Goal: Book appointment/travel/reservation

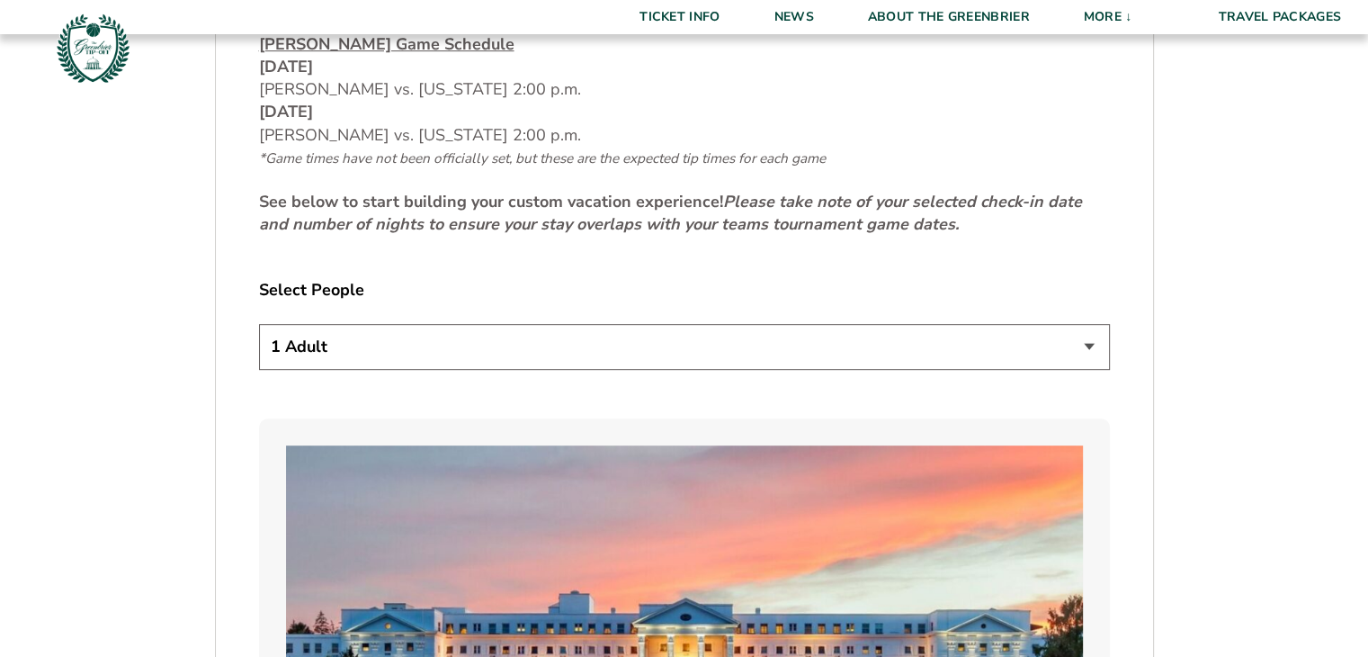
scroll to position [899, 0]
click at [385, 350] on select "1 Adult 2 Adults 3 Adults 4 Adults 2 Adults + 1 Child 2 Adults + 2 Children 2 A…" at bounding box center [684, 346] width 851 height 46
select select "2 Adults"
click at [259, 323] on select "1 Adult 2 Adults 3 Adults 4 Adults 2 Adults + 1 Child 2 Adults + 2 Children 2 A…" at bounding box center [684, 346] width 851 height 46
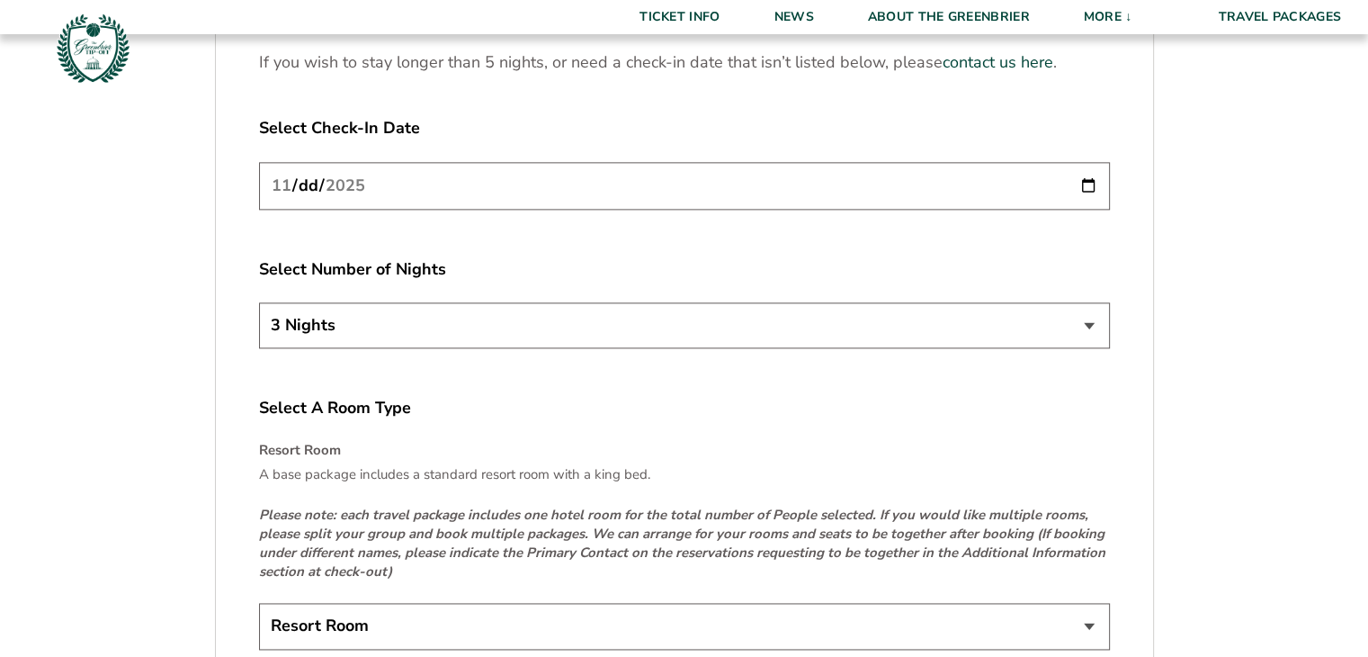
scroll to position [2429, 0]
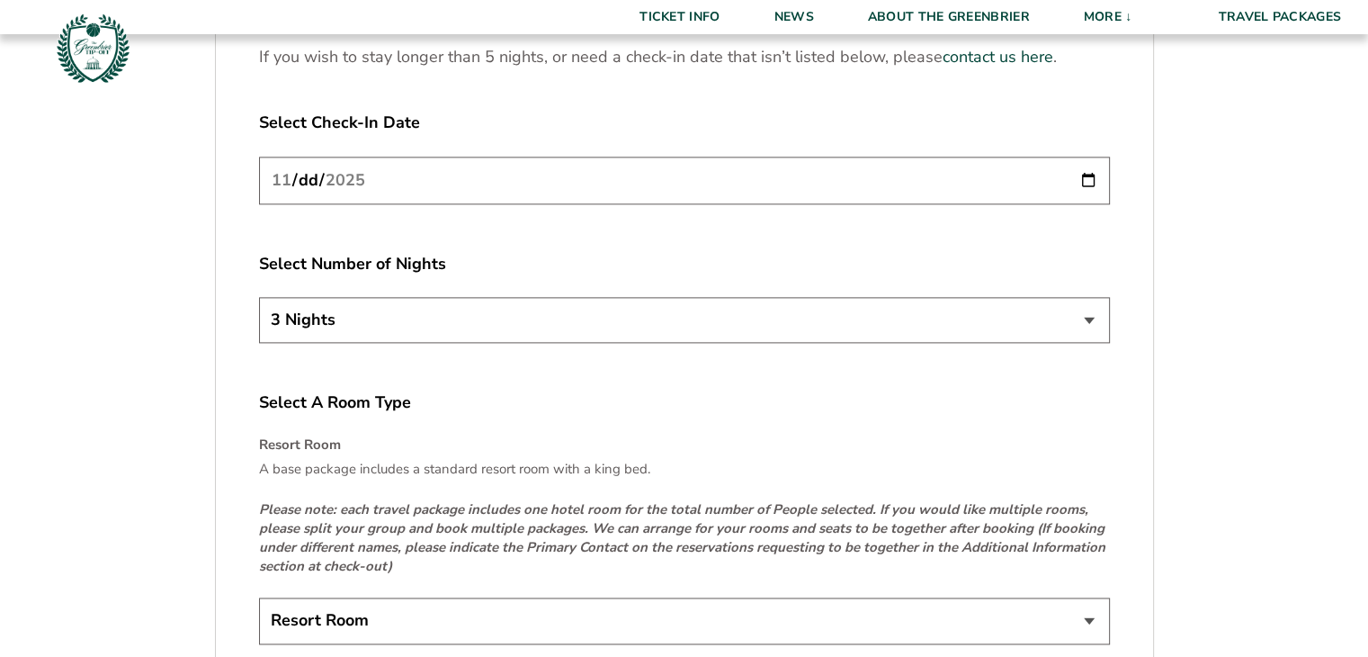
click at [412, 321] on select "3 Nights 4 Nights 5 Nights" at bounding box center [684, 320] width 851 height 46
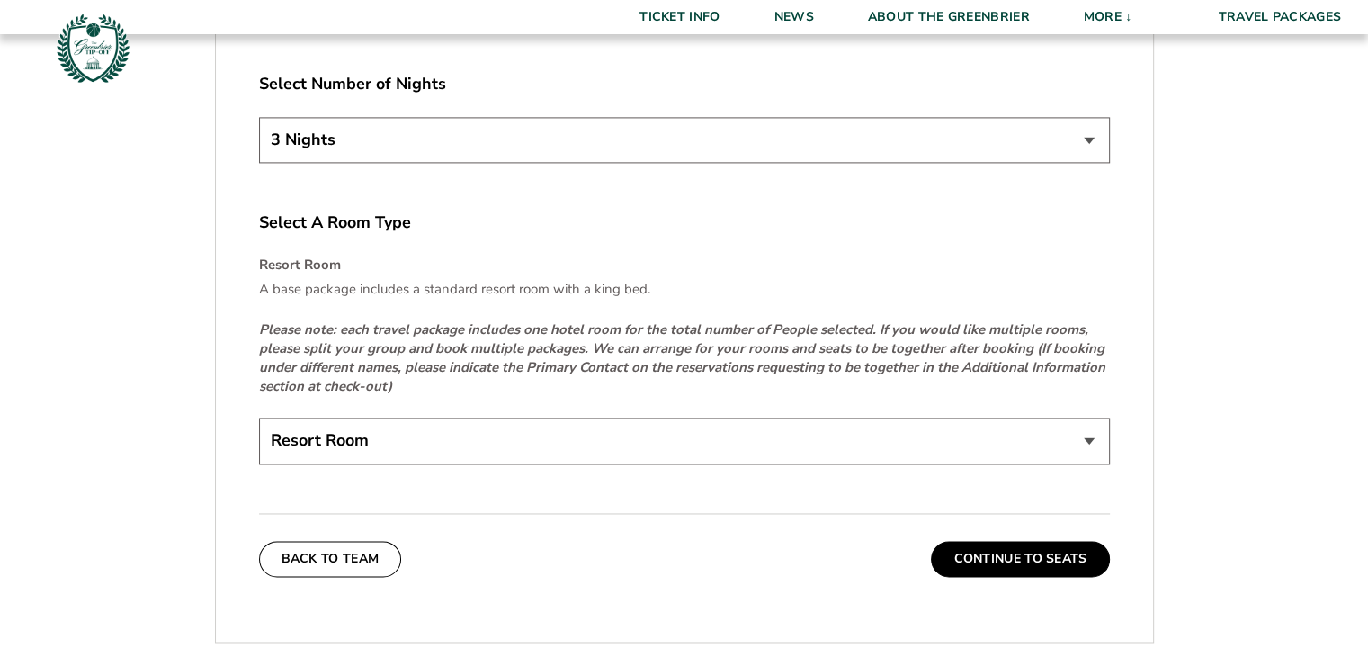
click at [488, 443] on select "Resort Room" at bounding box center [684, 440] width 851 height 46
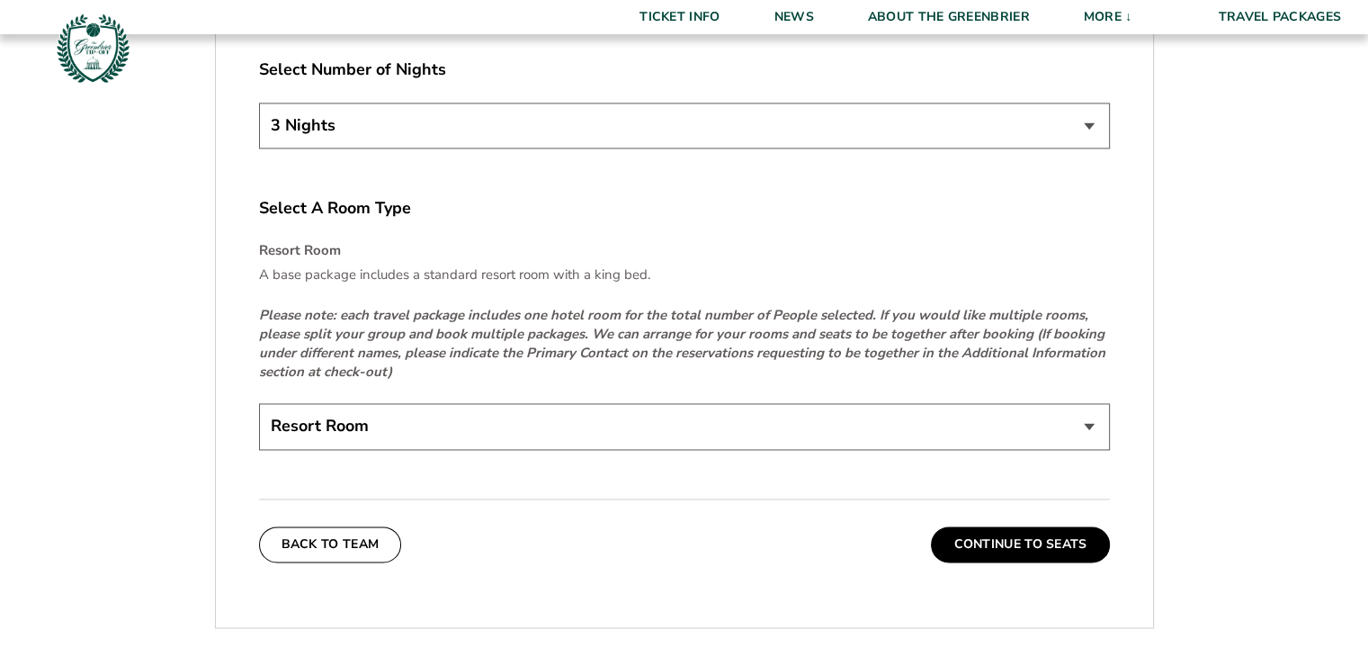
scroll to position [2698, 0]
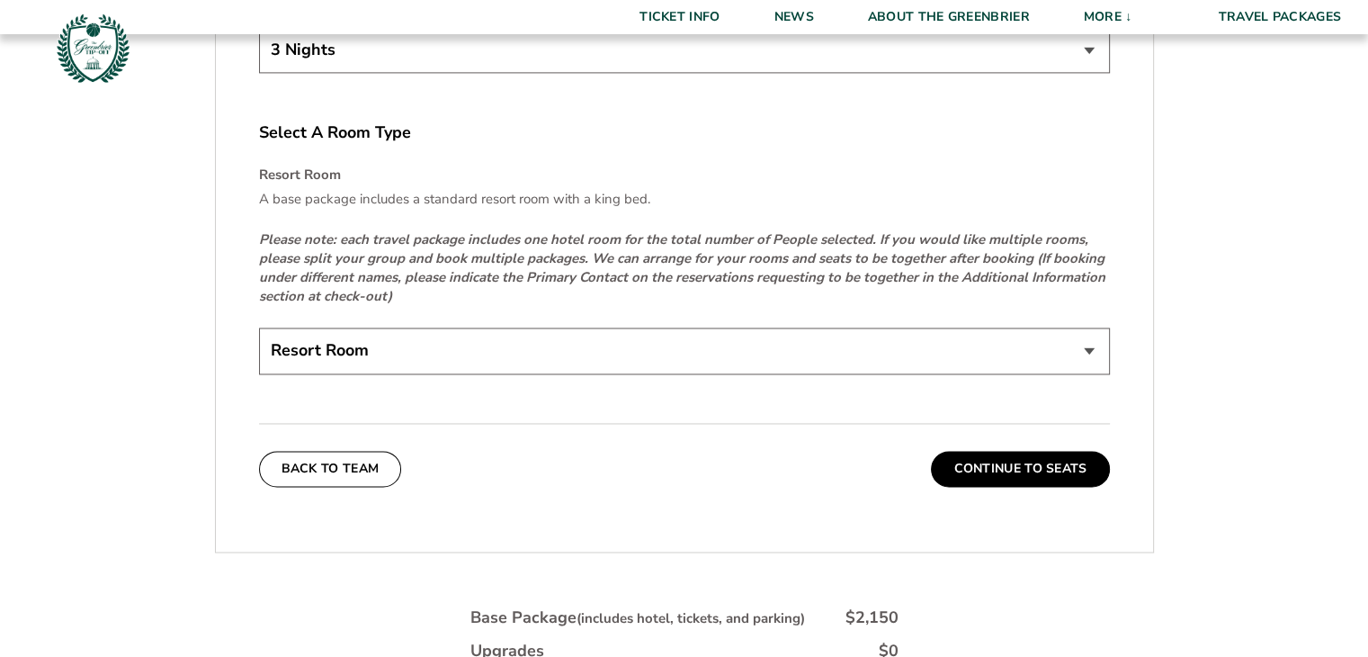
click at [373, 353] on select "Resort Room" at bounding box center [684, 350] width 851 height 46
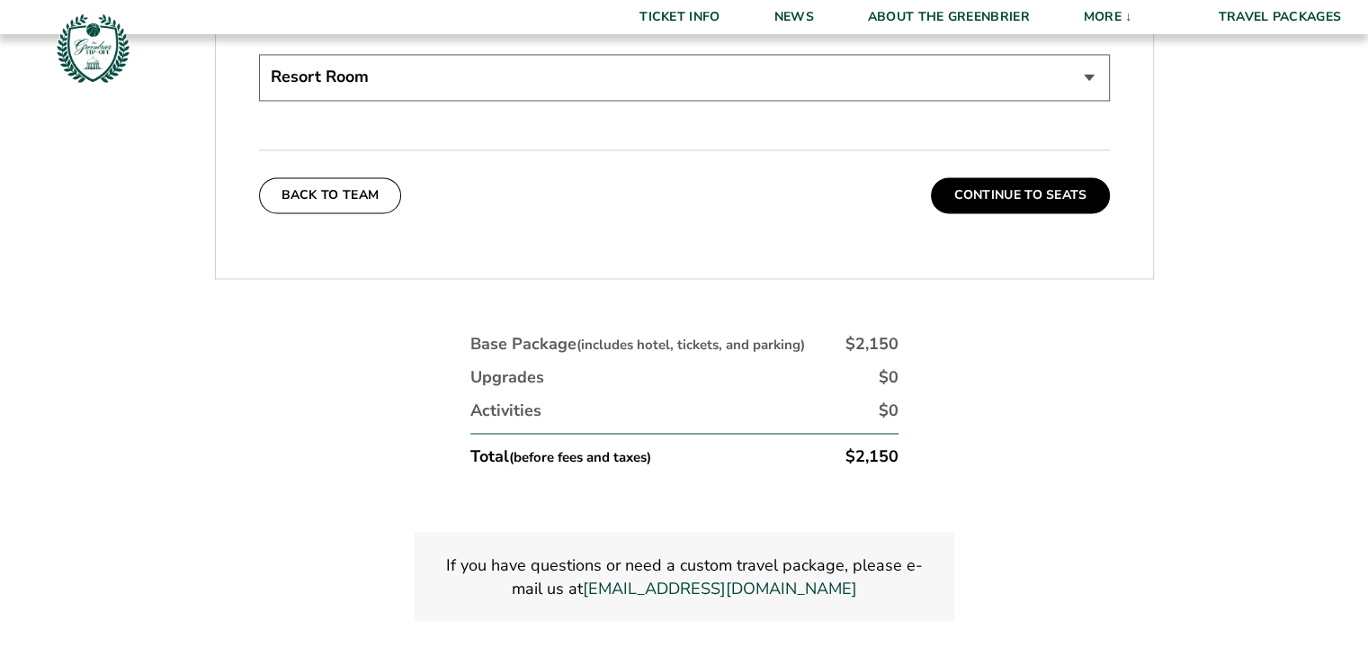
scroll to position [2968, 0]
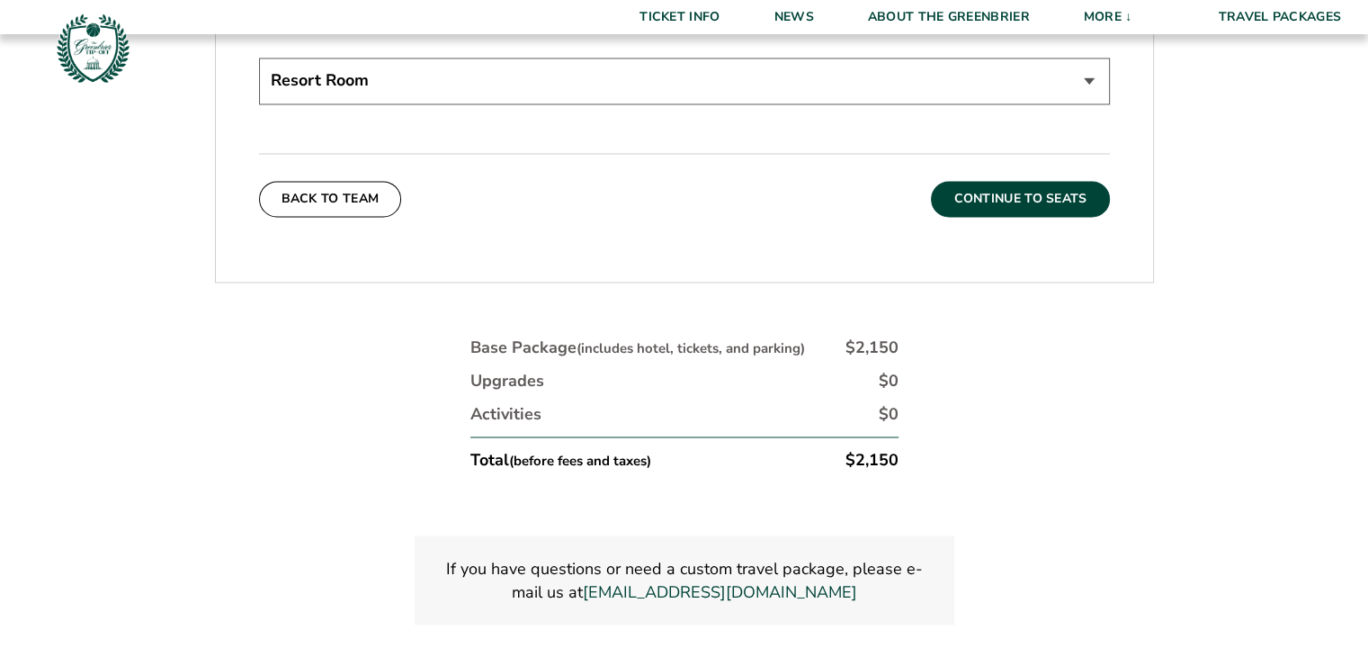
click at [1003, 203] on button "Continue To Seats" at bounding box center [1020, 199] width 178 height 36
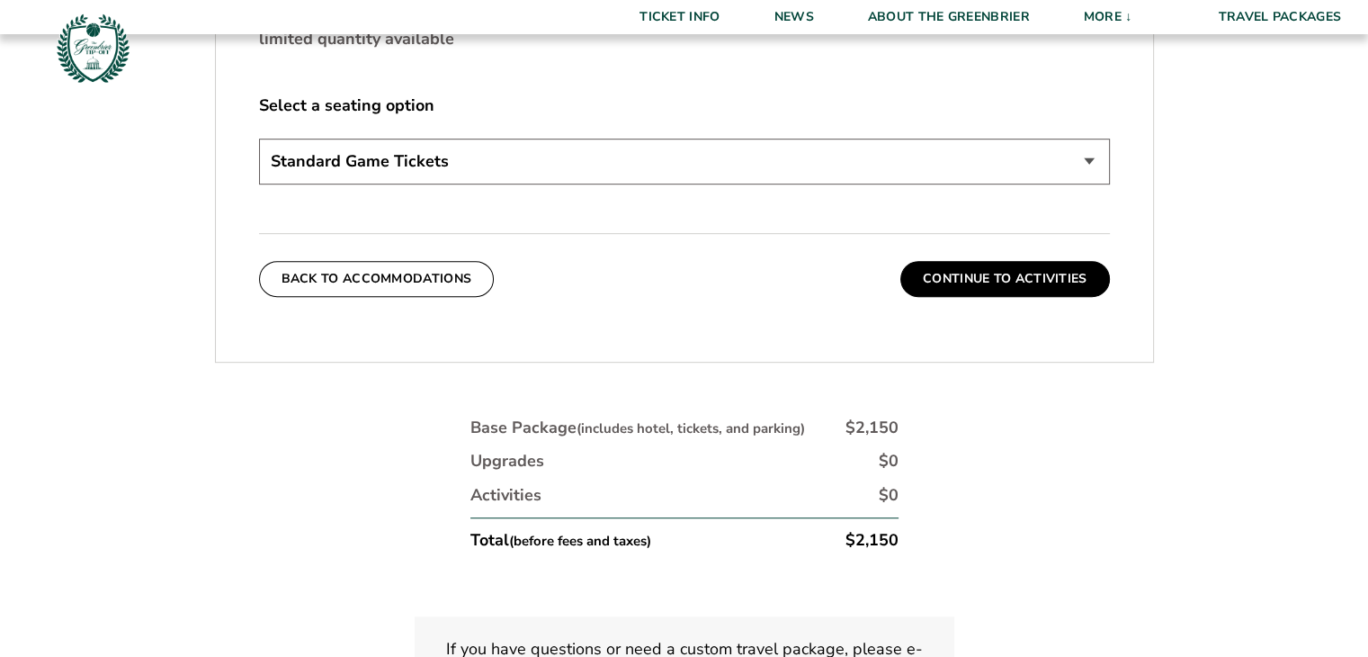
scroll to position [849, 0]
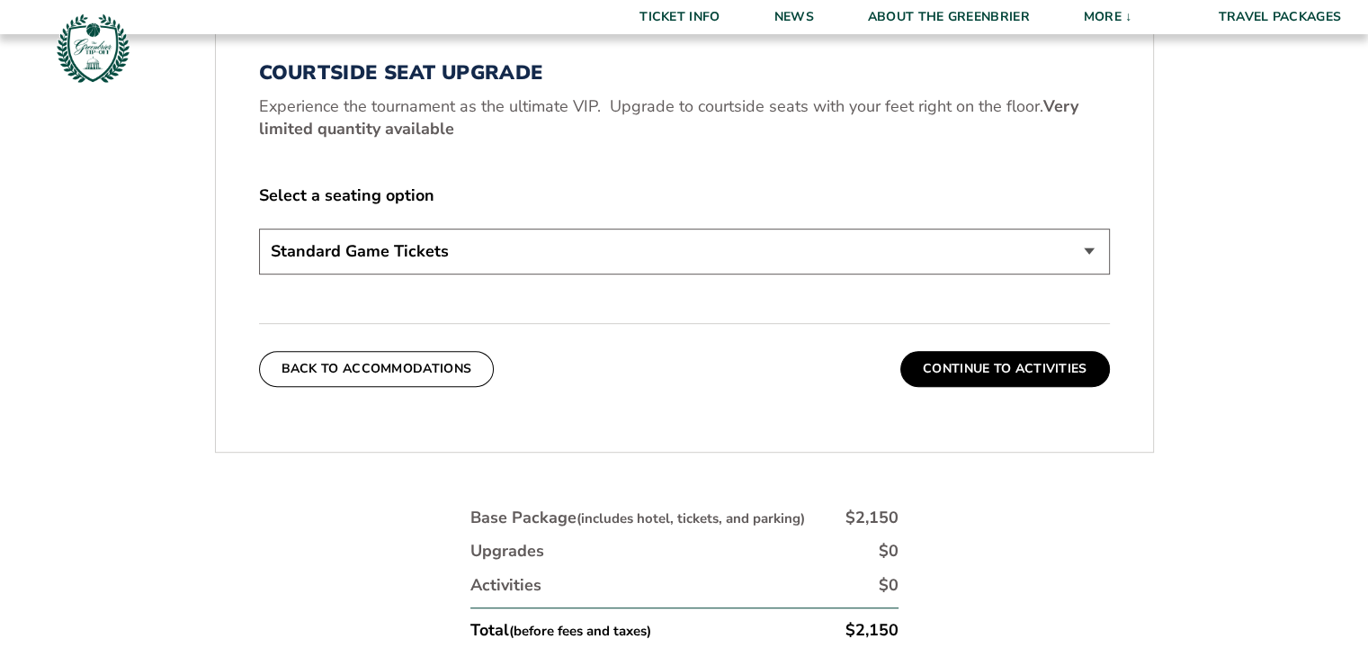
click at [537, 238] on select "Standard Game Tickets Midcourt Seat Upgrade (+$130 per person) Courtside Seat U…" at bounding box center [684, 251] width 851 height 46
click at [538, 238] on select "Standard Game Tickets Midcourt Seat Upgrade (+$130 per person) Courtside Seat U…" at bounding box center [684, 251] width 851 height 46
click at [686, 264] on select "Standard Game Tickets Midcourt Seat Upgrade (+$130 per person) Courtside Seat U…" at bounding box center [684, 251] width 851 height 46
click at [1051, 375] on button "Continue To Activities" at bounding box center [1005, 369] width 210 height 36
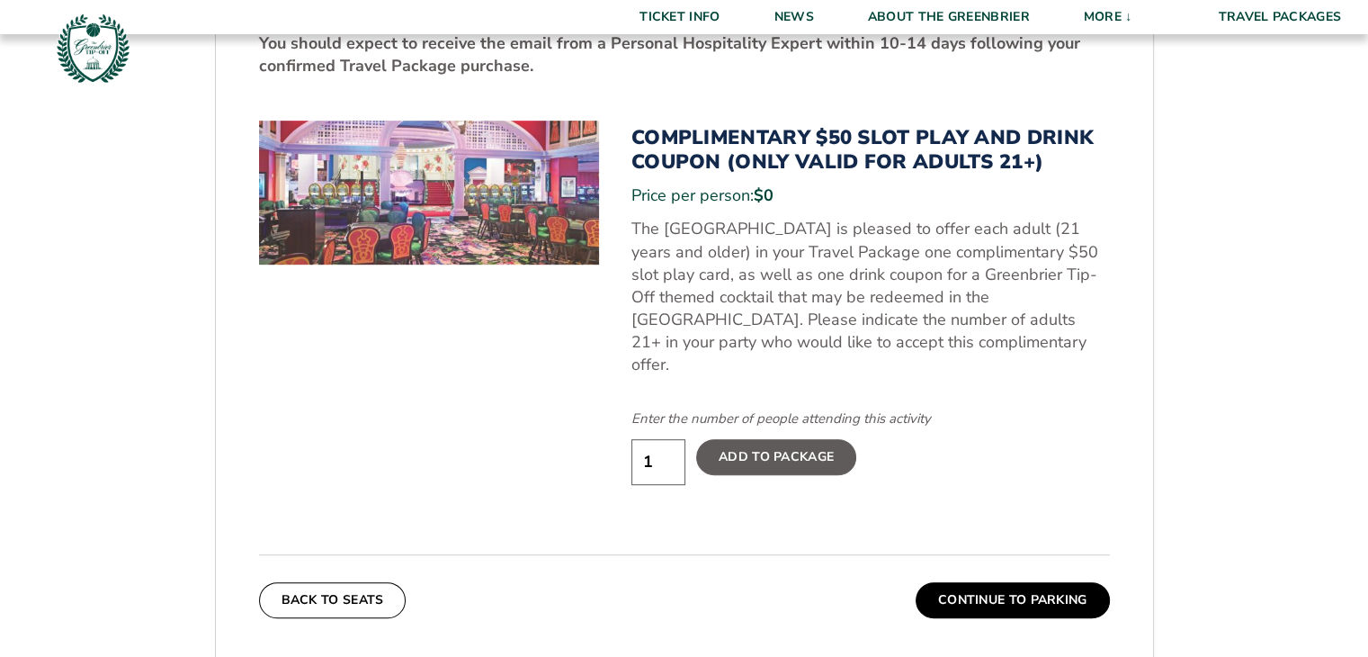
scroll to position [939, 0]
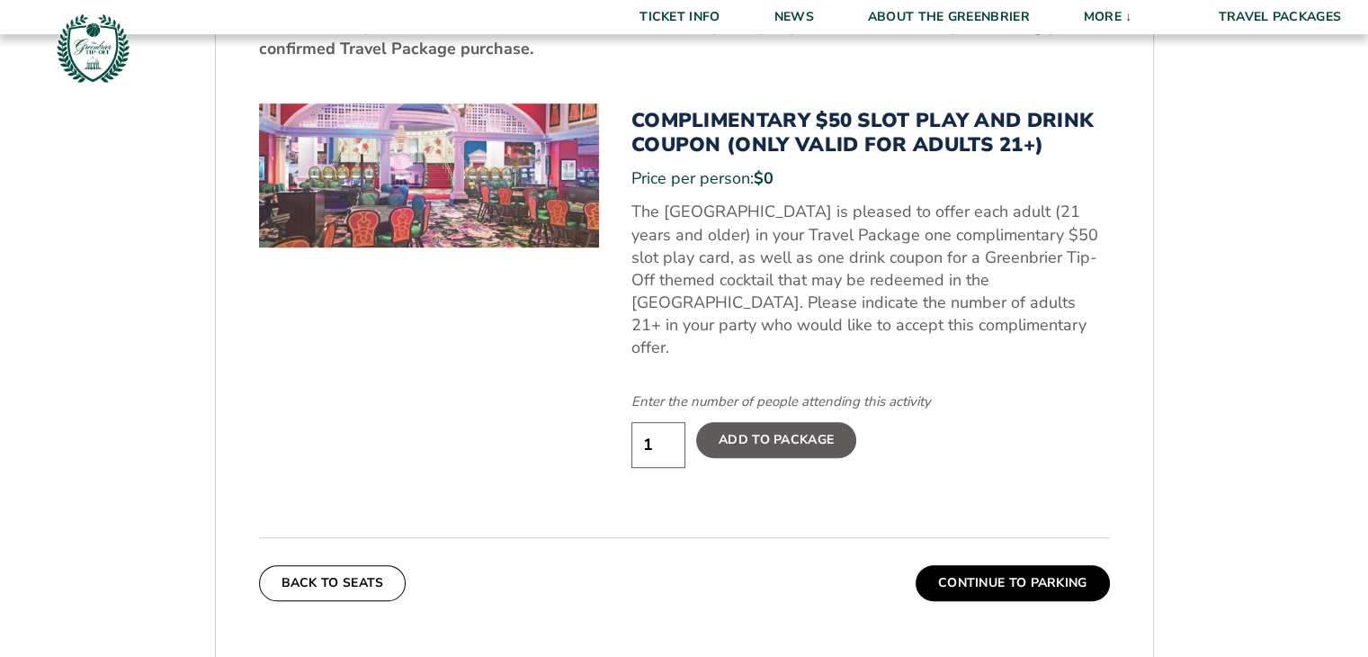
drag, startPoint x: 673, startPoint y: 410, endPoint x: 626, endPoint y: 421, distance: 48.0
click at [631, 422] on input "1" at bounding box center [658, 445] width 54 height 46
type input "2"
click at [666, 422] on input "2" at bounding box center [658, 445] width 54 height 46
click at [766, 422] on label "Add To Package" at bounding box center [776, 440] width 160 height 36
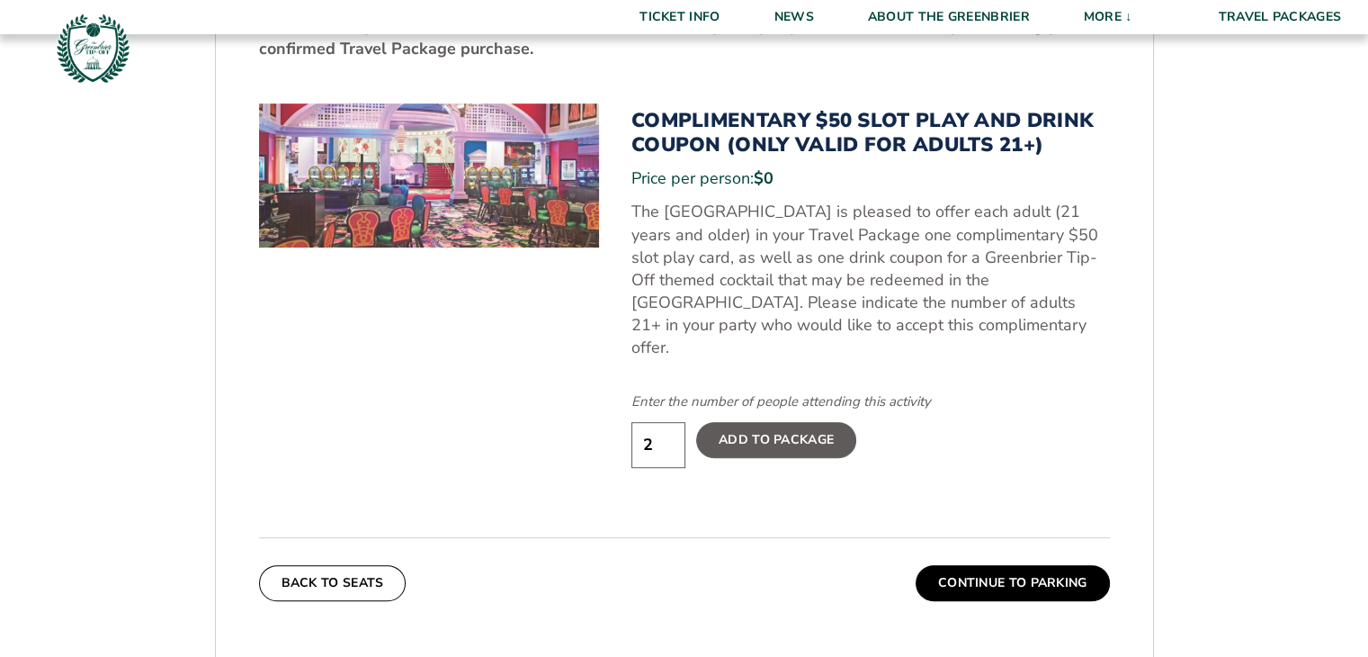
click at [0, 0] on input "Add To Package" at bounding box center [0, 0] width 0 height 0
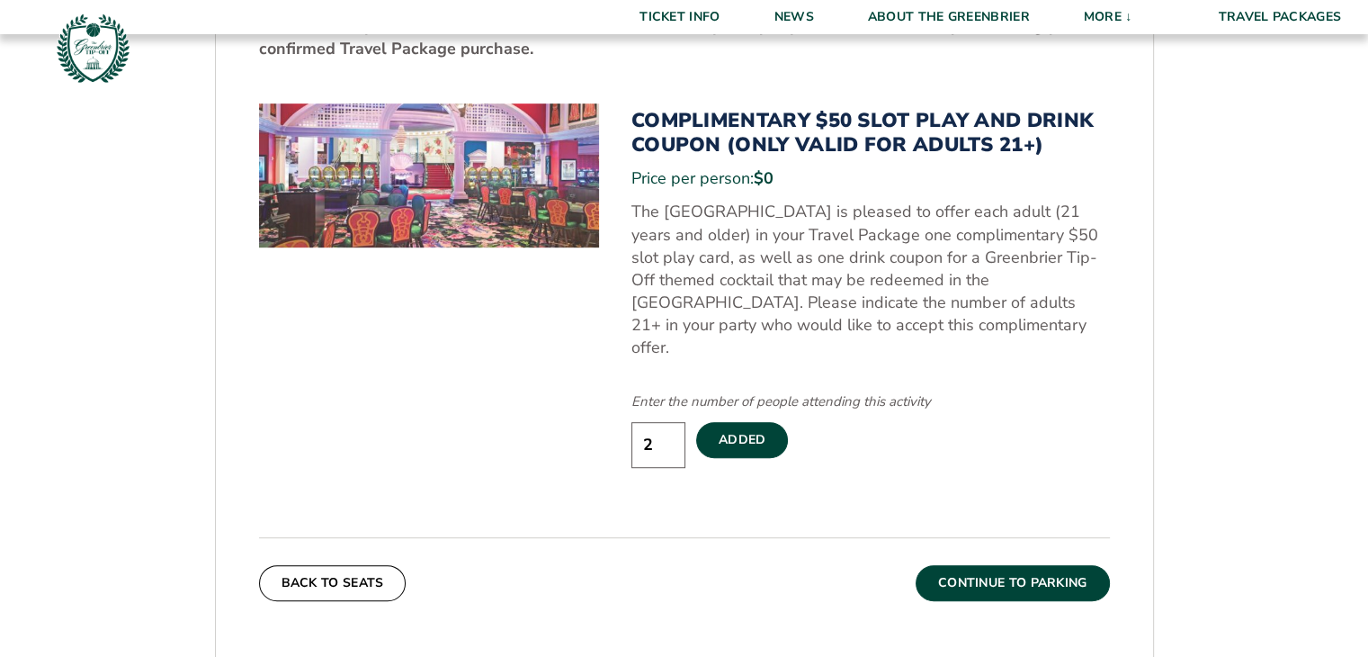
click at [1020, 565] on button "Continue To Parking" at bounding box center [1013, 583] width 194 height 36
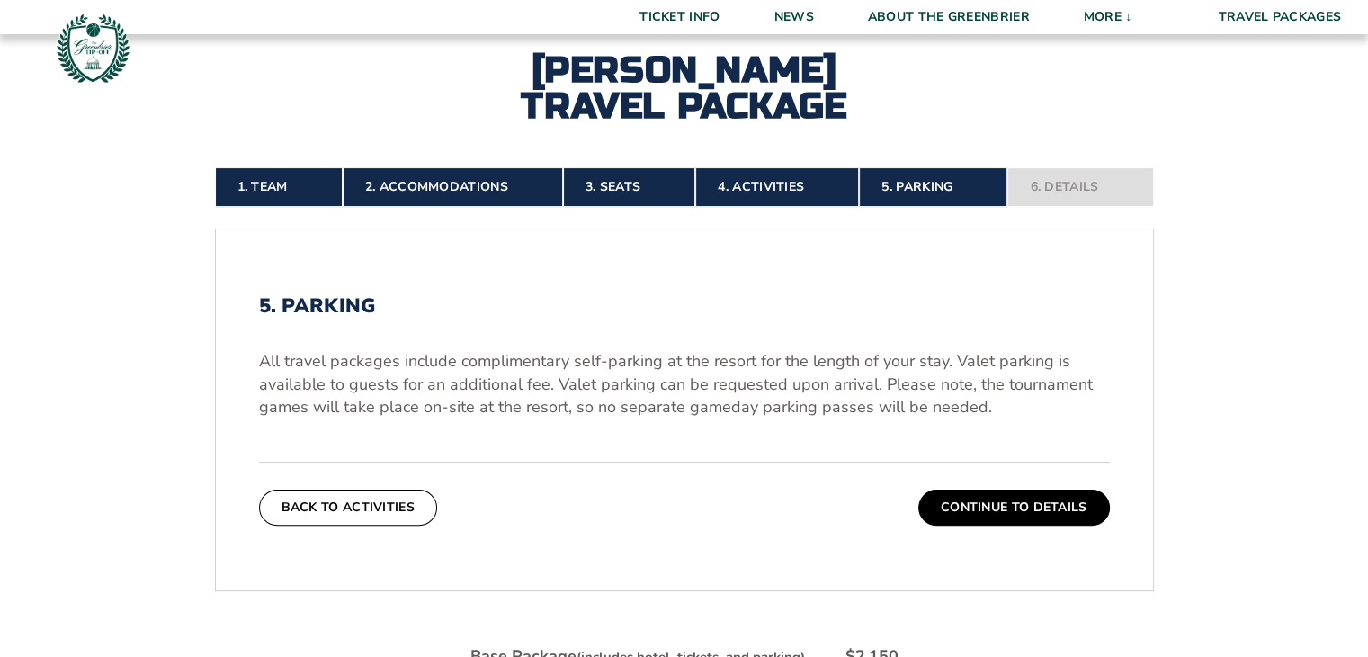
scroll to position [399, 0]
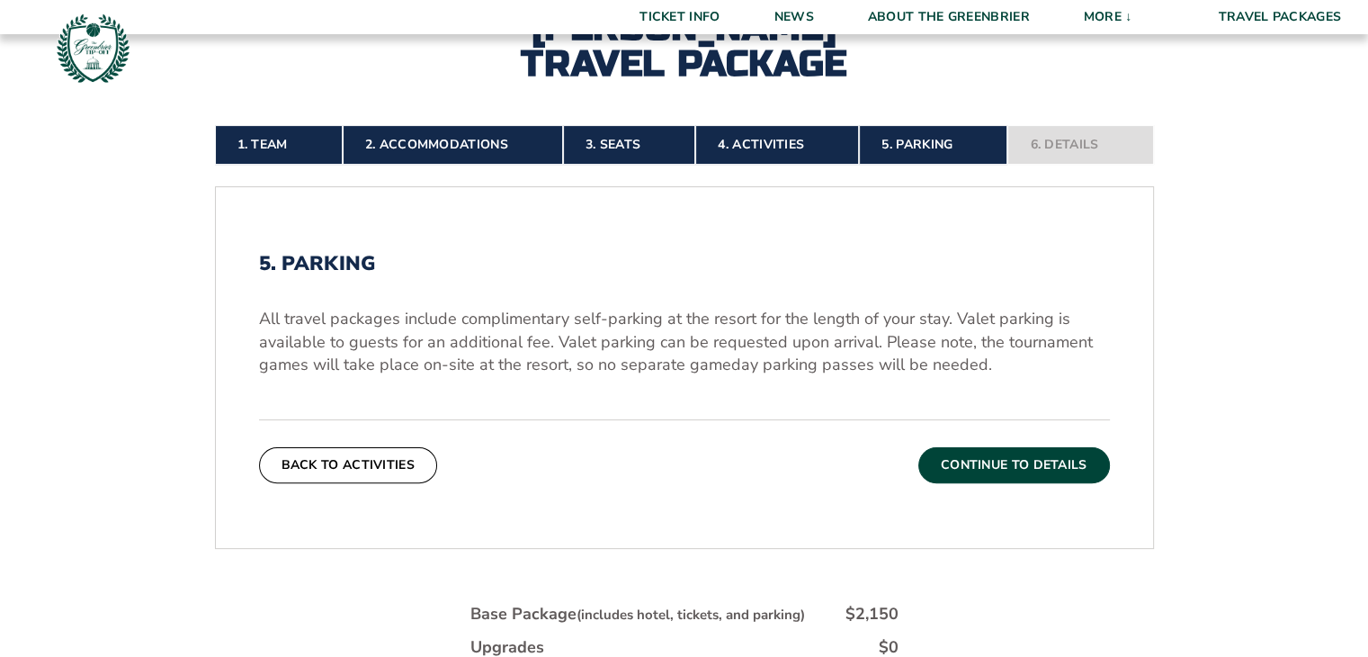
click at [972, 466] on button "Continue To Details" at bounding box center [1014, 465] width 192 height 36
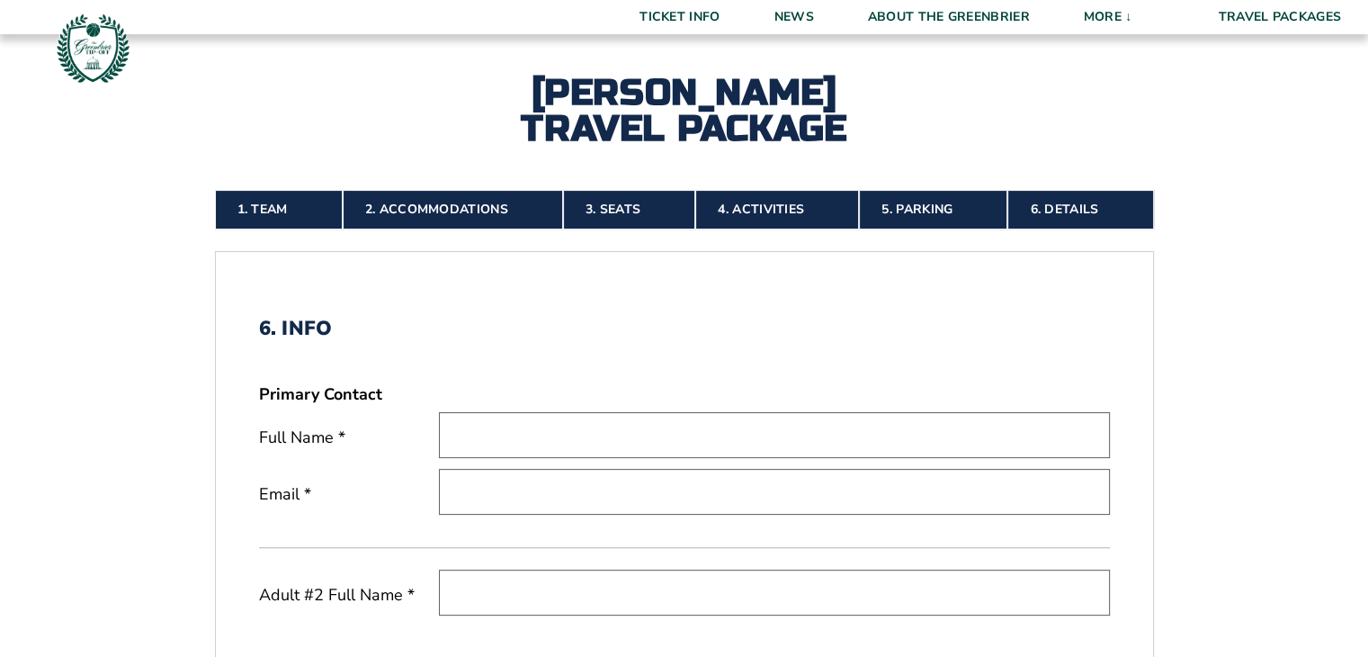
scroll to position [489, 0]
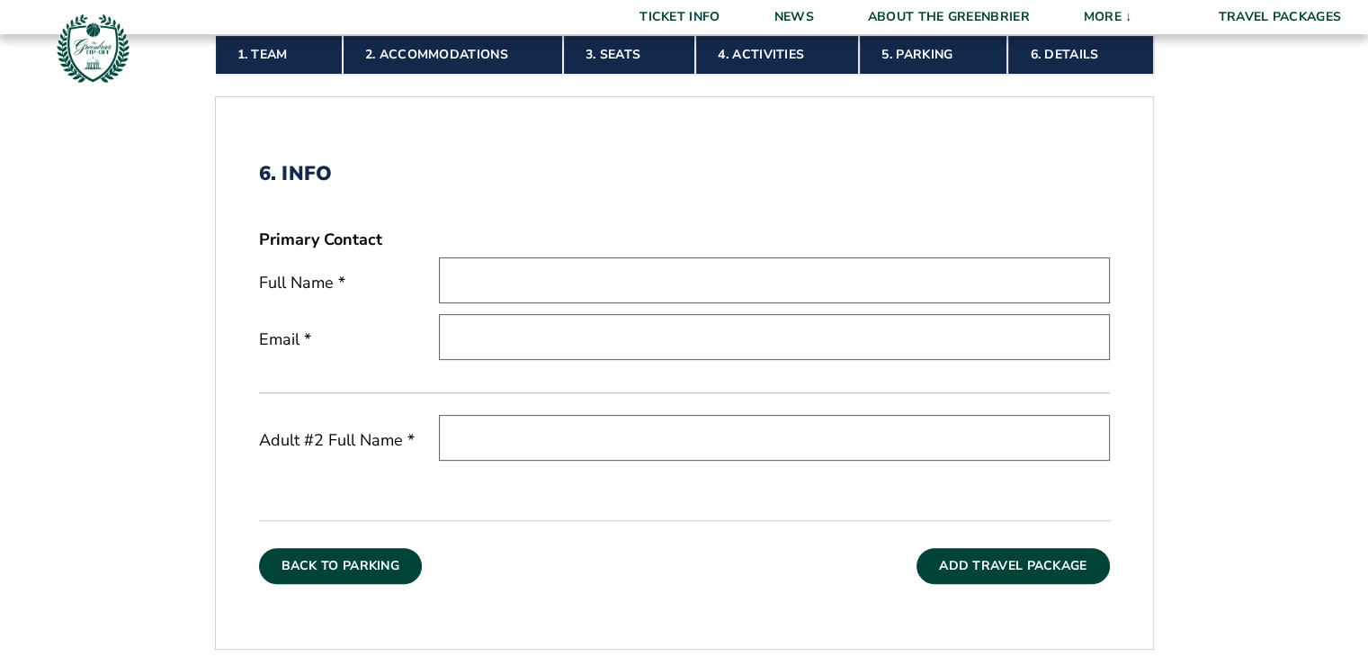
click at [360, 569] on button "Back To Parking" at bounding box center [341, 566] width 164 height 36
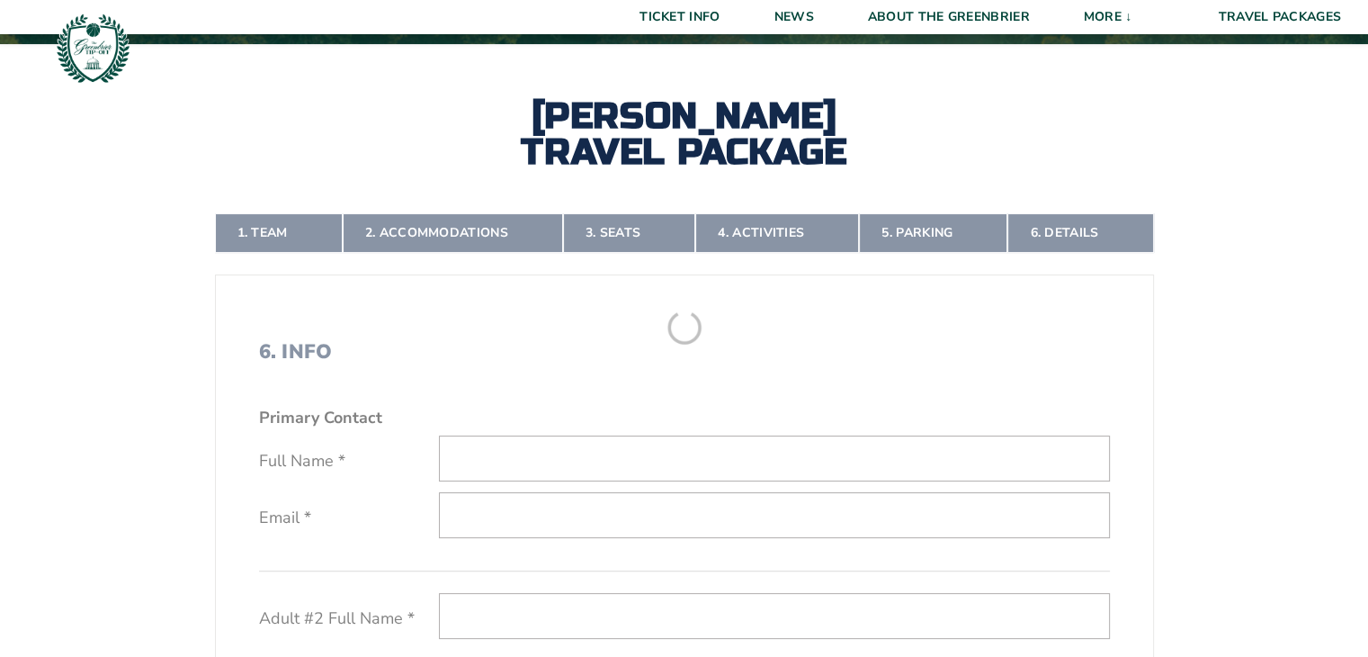
scroll to position [309, 0]
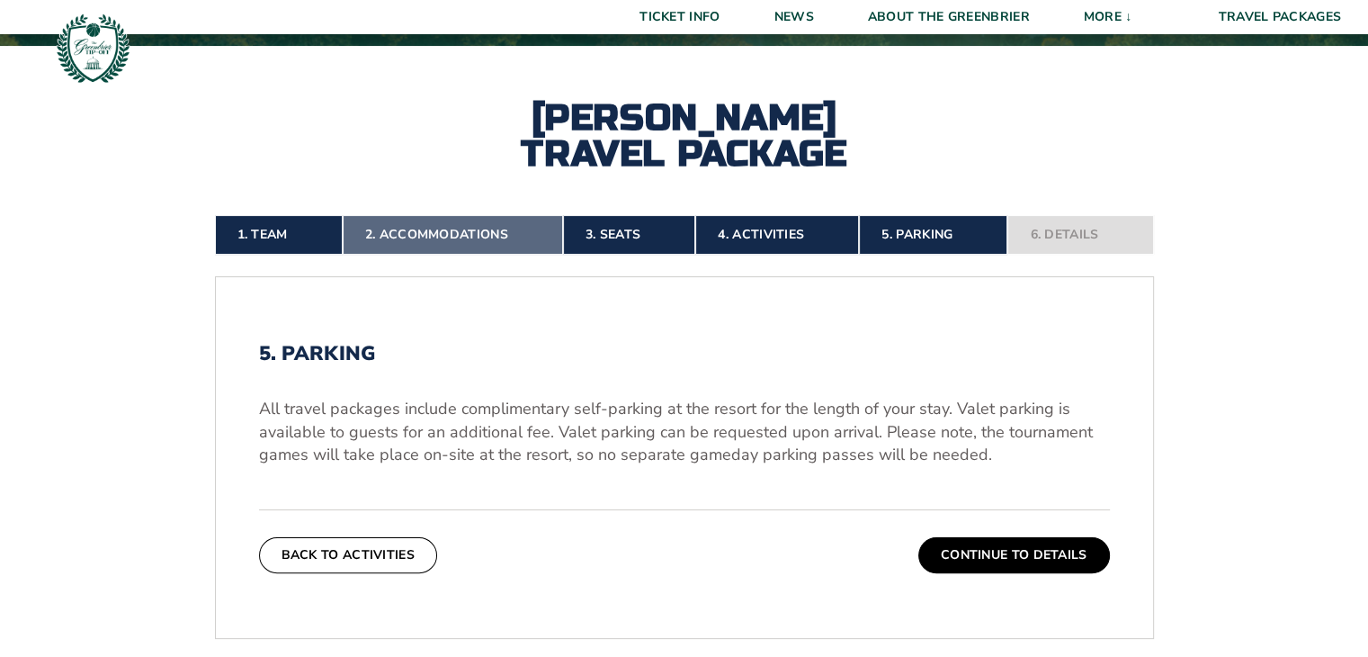
click at [455, 236] on link "2. Accommodations" at bounding box center [453, 235] width 220 height 40
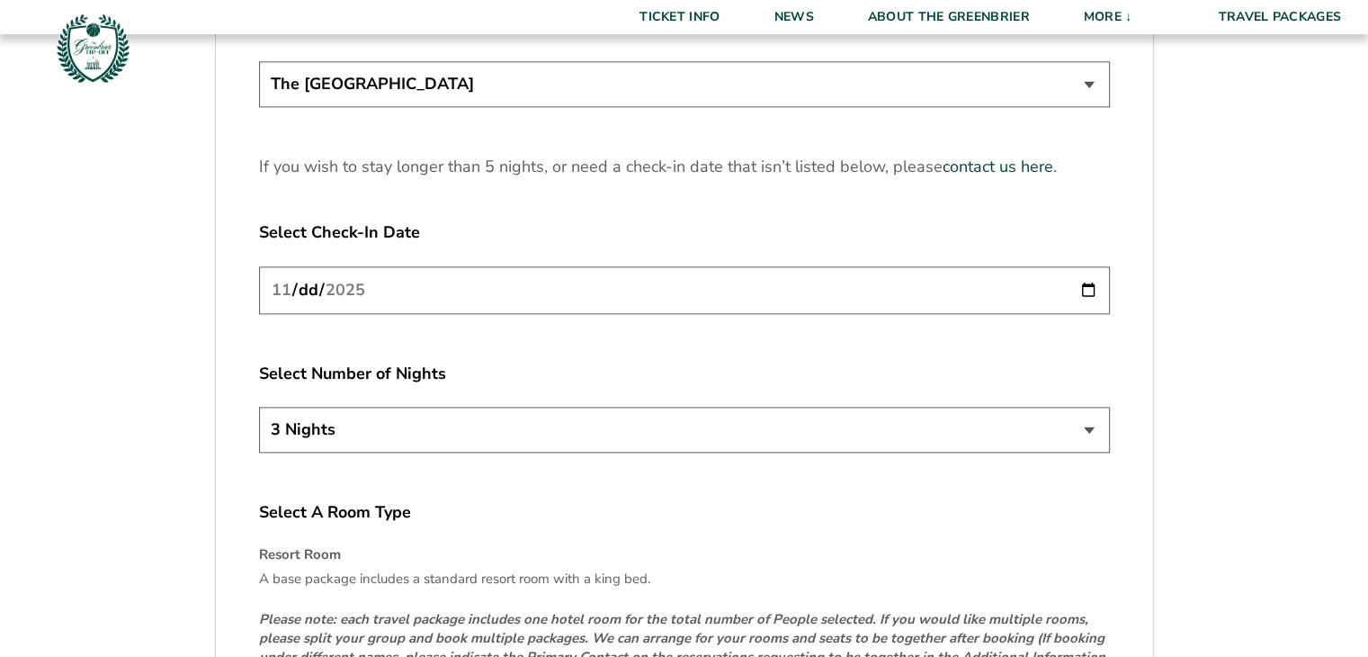
scroll to position [2468, 0]
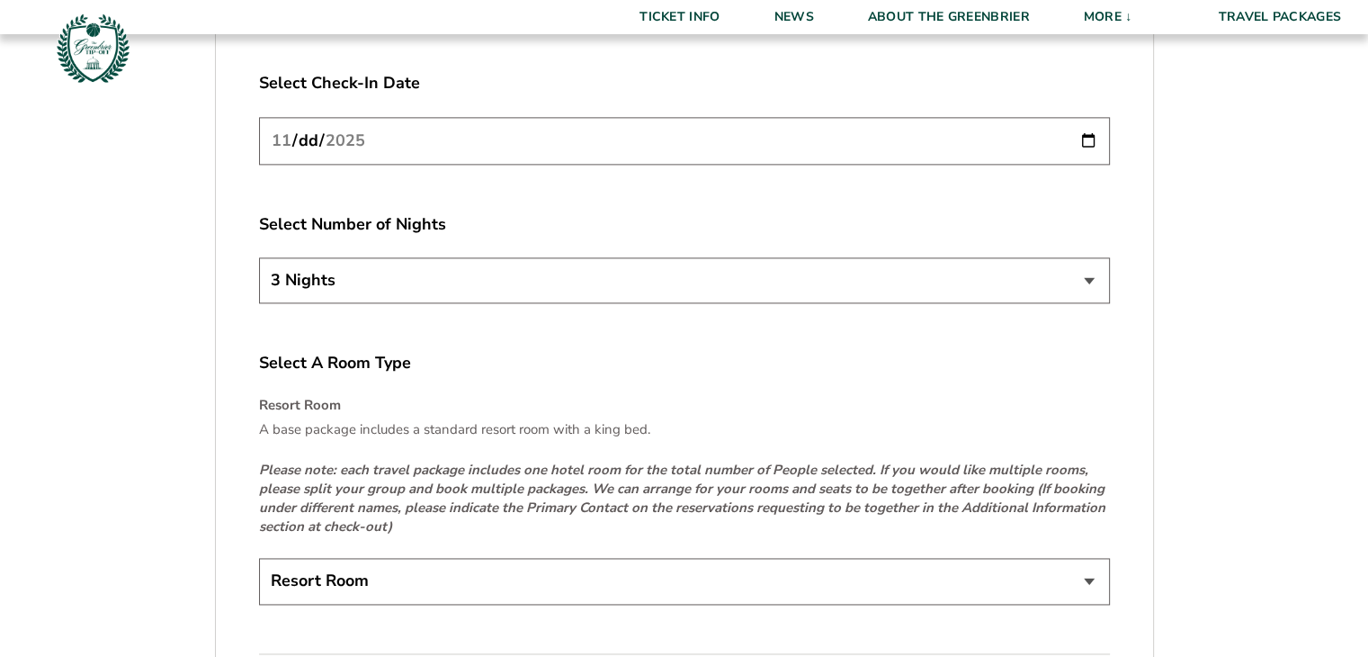
click at [422, 134] on input "[DATE]" at bounding box center [684, 141] width 851 height 48
click at [1088, 135] on input "[DATE]" at bounding box center [684, 141] width 851 height 48
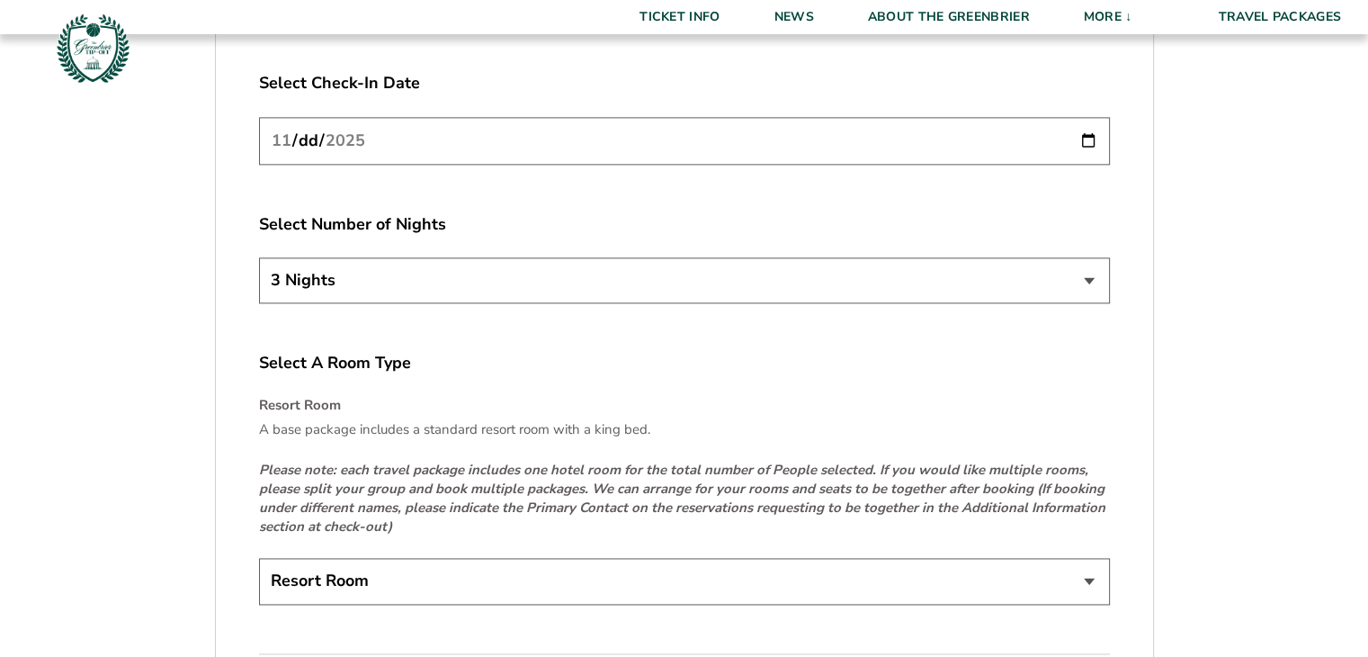
click at [1088, 135] on input "[DATE]" at bounding box center [684, 141] width 851 height 48
click at [709, 284] on select "3 Nights 4 Nights 5 Nights" at bounding box center [684, 280] width 851 height 46
click at [259, 257] on select "3 Nights 4 Nights 5 Nights" at bounding box center [684, 280] width 851 height 46
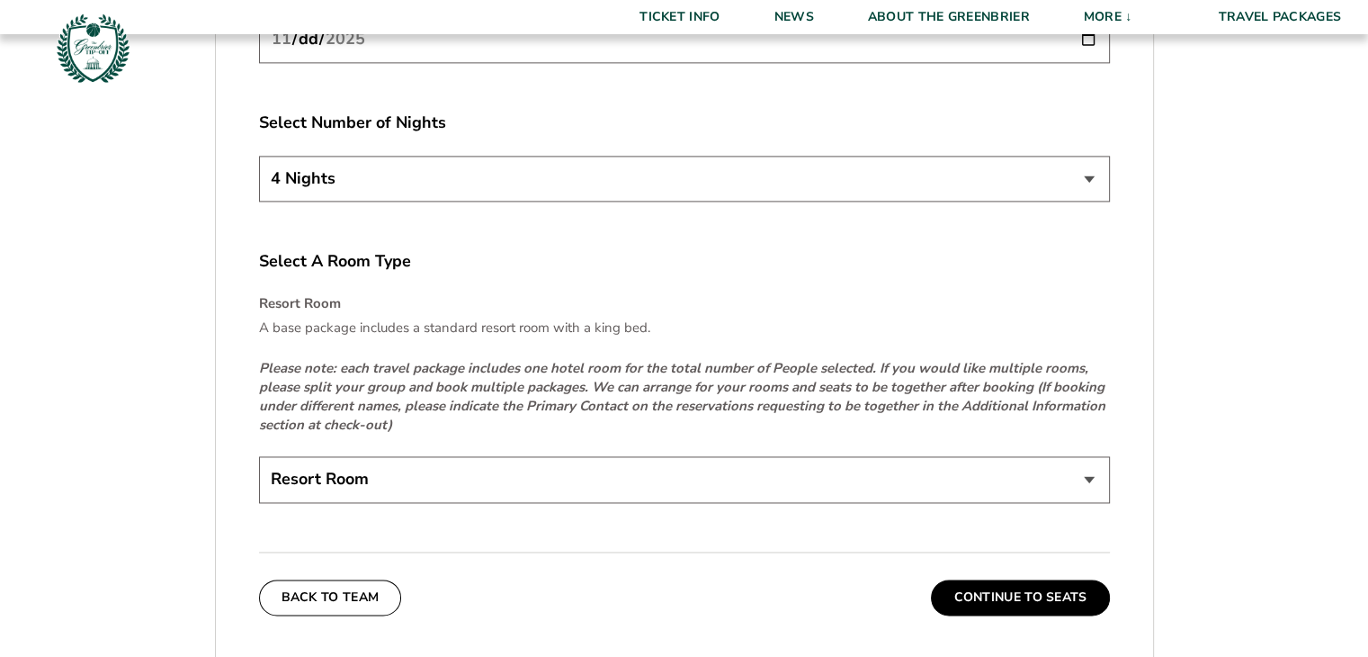
scroll to position [2558, 0]
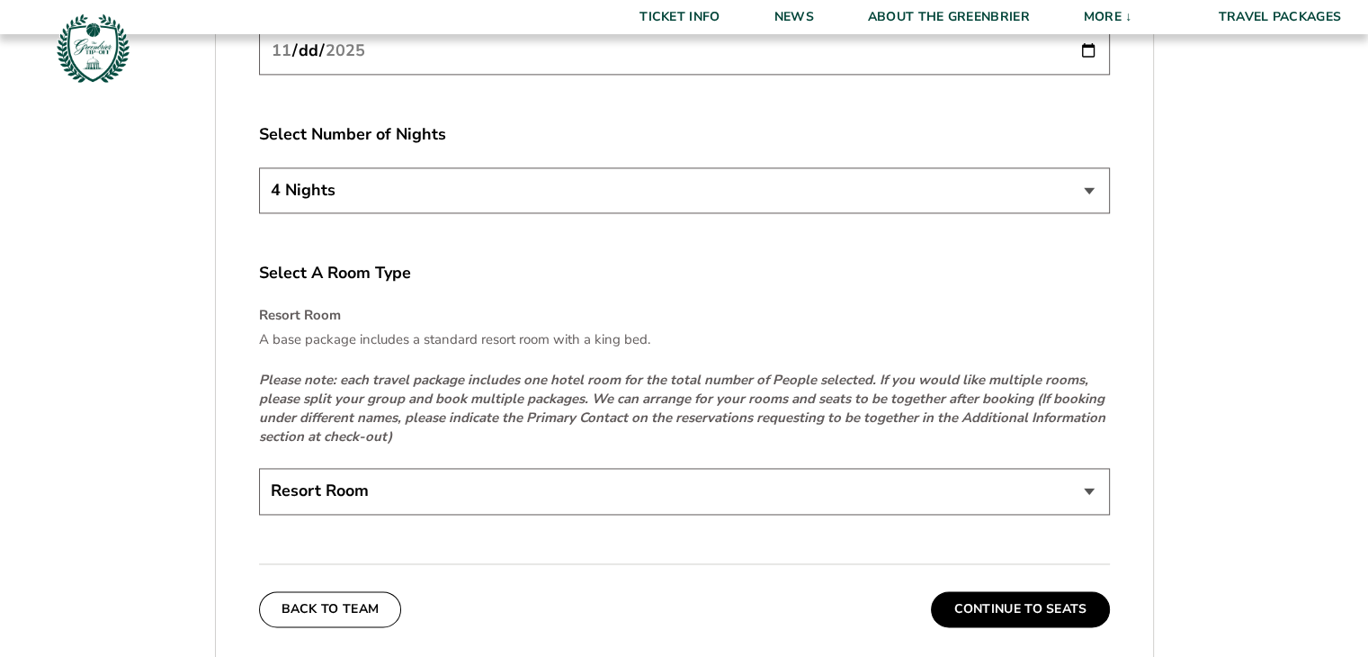
click at [497, 190] on select "3 Nights 4 Nights 5 Nights" at bounding box center [684, 190] width 851 height 46
select select "3 Nights"
click at [259, 167] on select "3 Nights 4 Nights 5 Nights" at bounding box center [684, 190] width 851 height 46
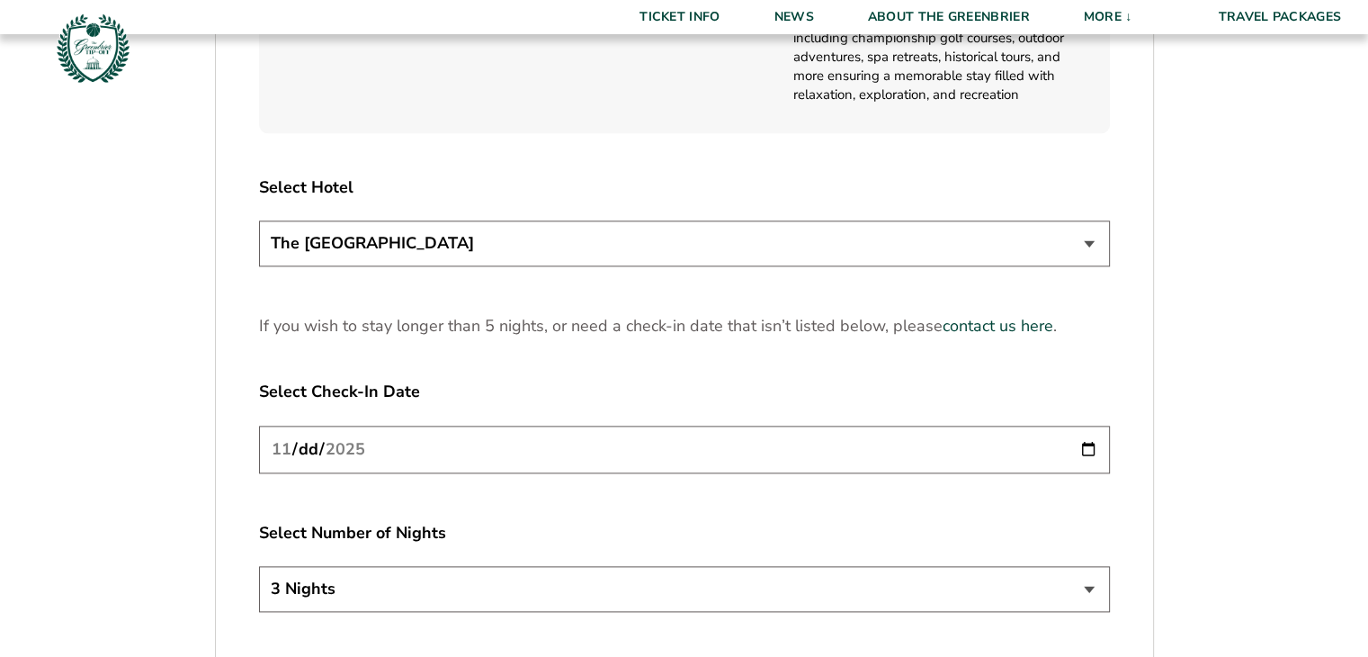
scroll to position [2249, 0]
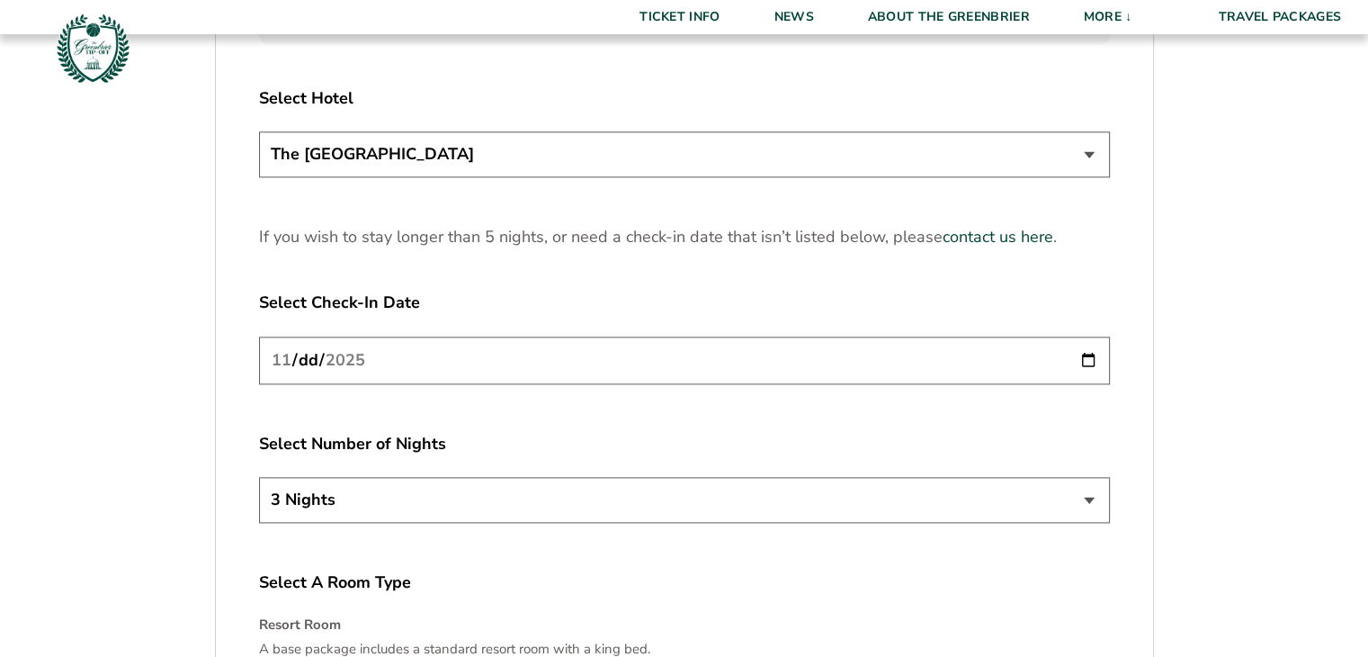
click at [486, 357] on input "[DATE]" at bounding box center [684, 360] width 851 height 48
click at [1095, 355] on input "[DATE]" at bounding box center [684, 360] width 851 height 48
type input "[DATE]"
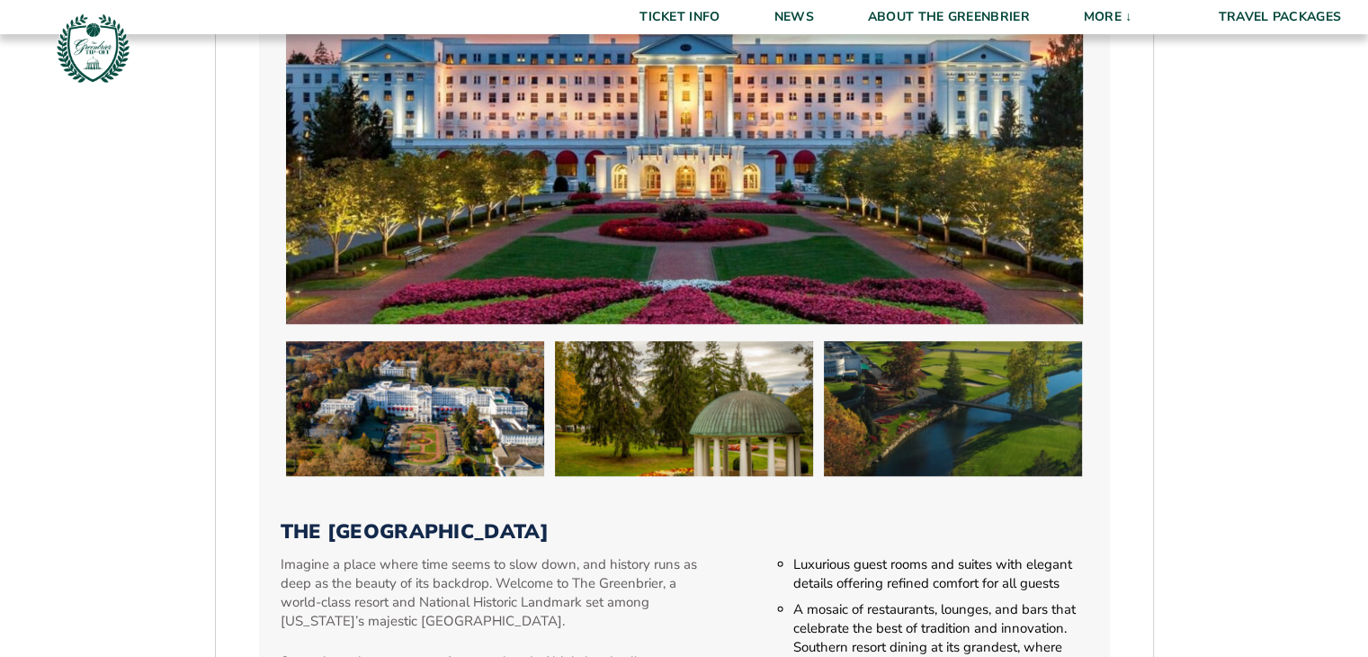
scroll to position [1619, 0]
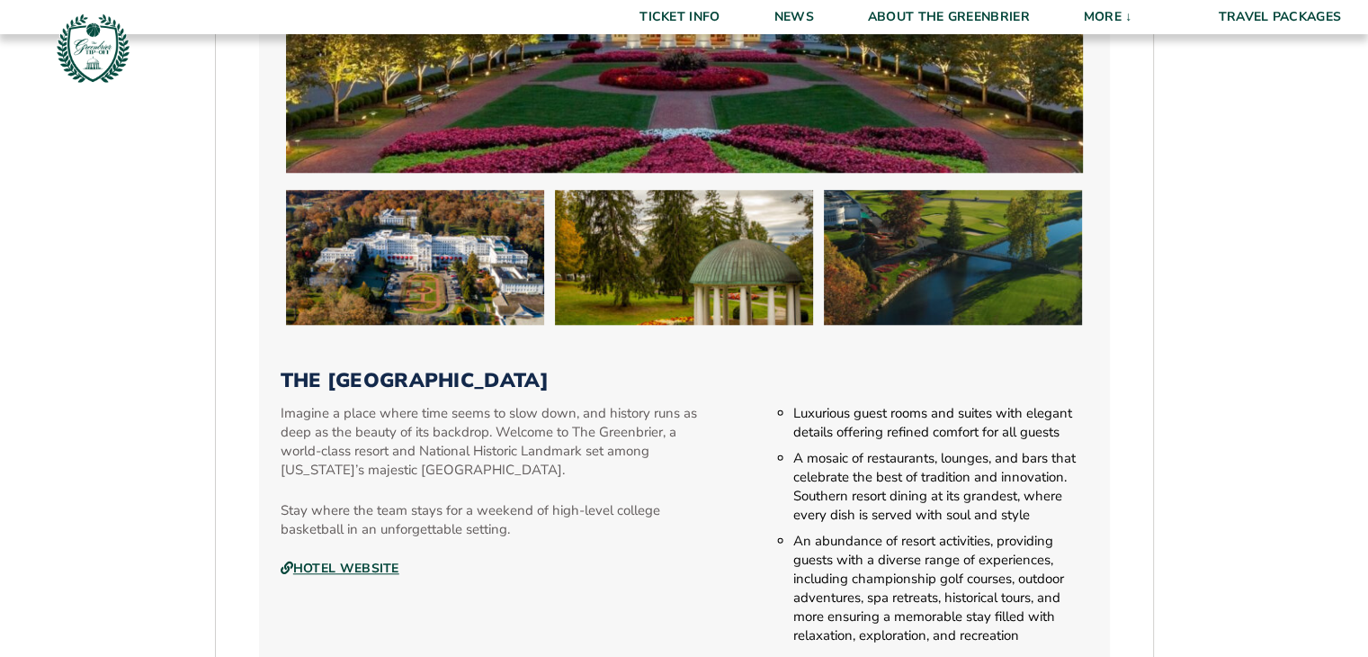
click at [331, 568] on link "Hotel Website" at bounding box center [340, 568] width 119 height 16
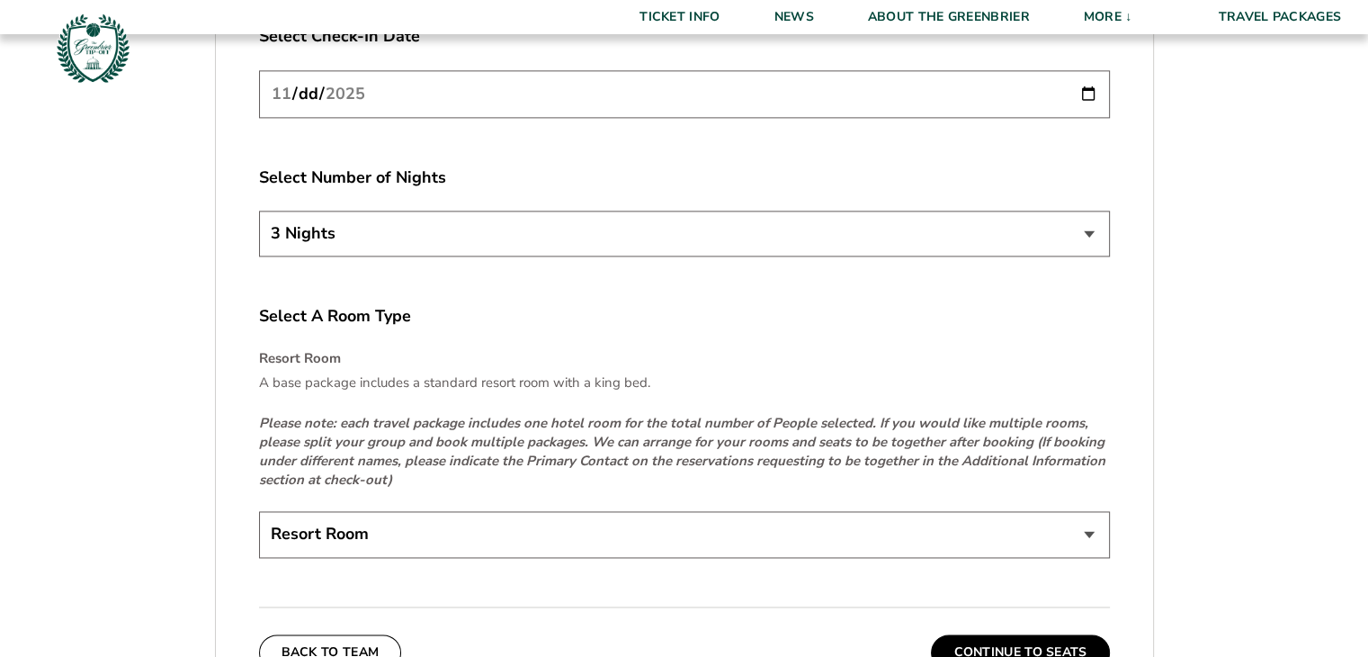
scroll to position [2519, 0]
